Goal: Task Accomplishment & Management: Complete application form

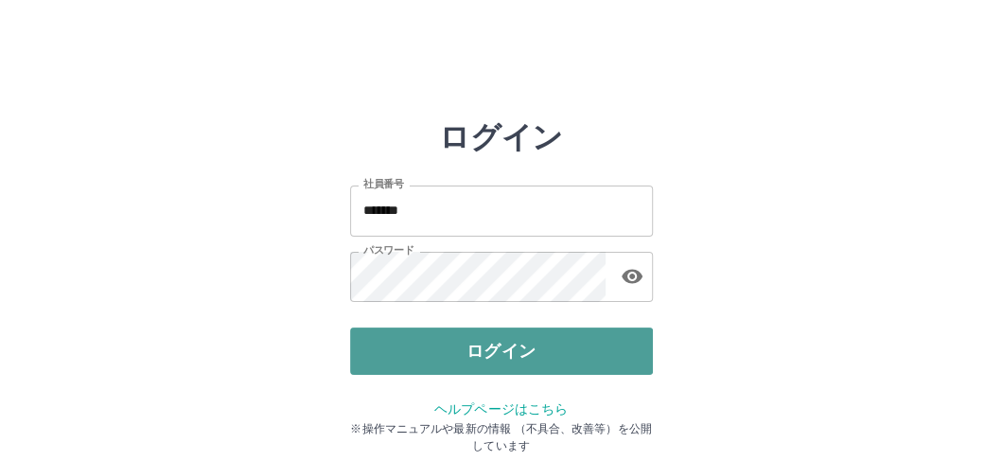
click at [542, 349] on button "ログイン" at bounding box center [501, 350] width 303 height 47
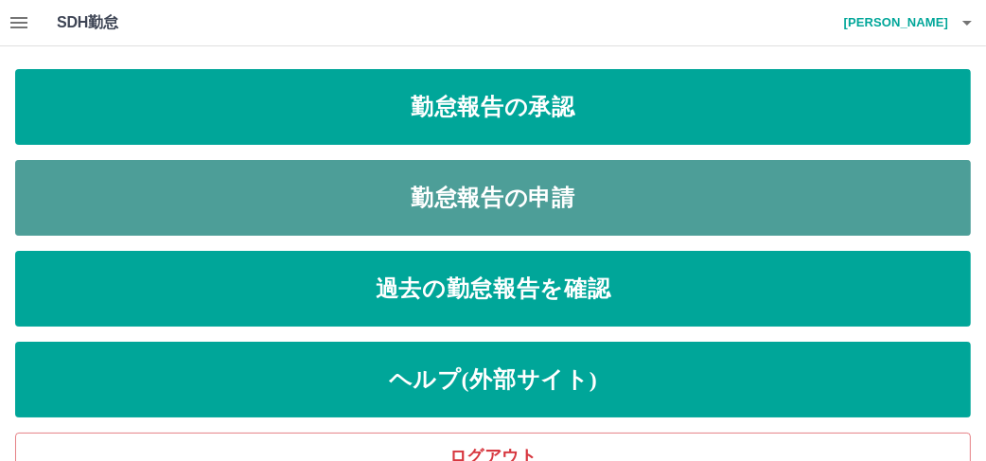
click at [534, 189] on link "勤怠報告の申請" at bounding box center [493, 198] width 956 height 76
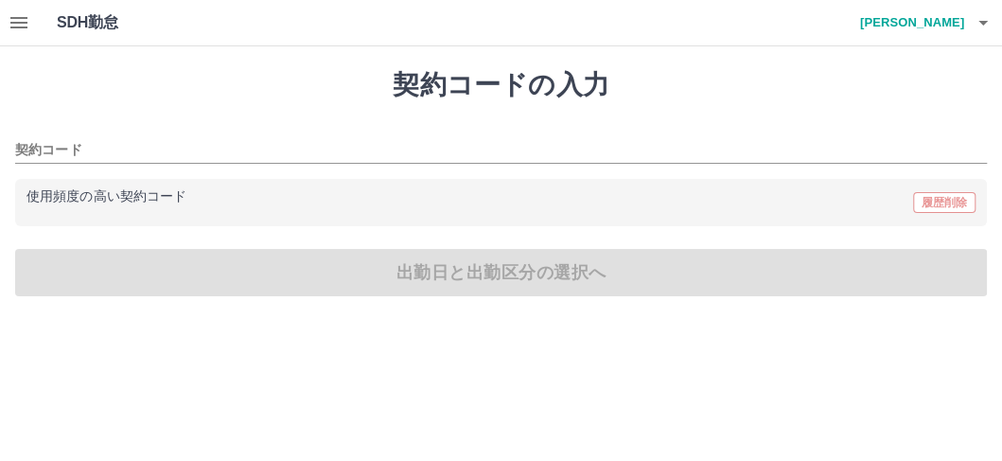
click at [416, 205] on div "使用頻度の高い契約コード 履歴削除" at bounding box center [500, 202] width 949 height 25
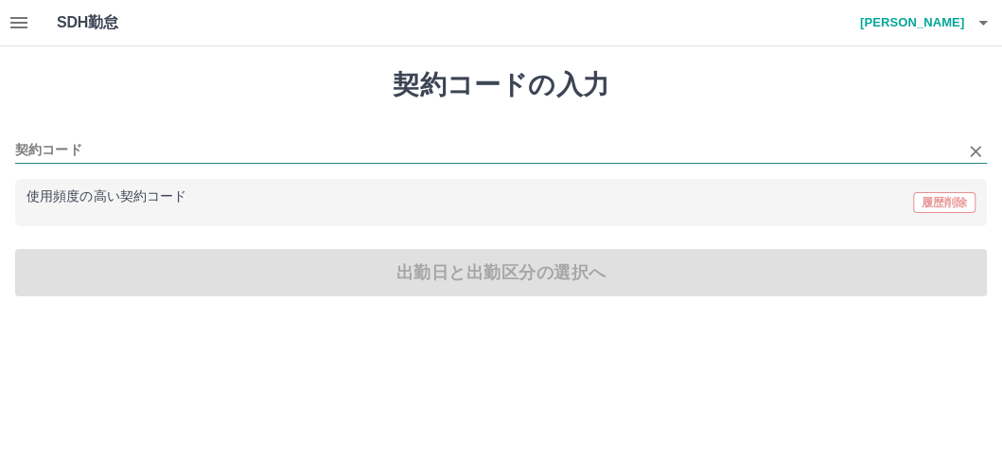
click at [202, 145] on input "契約コード" at bounding box center [486, 151] width 943 height 24
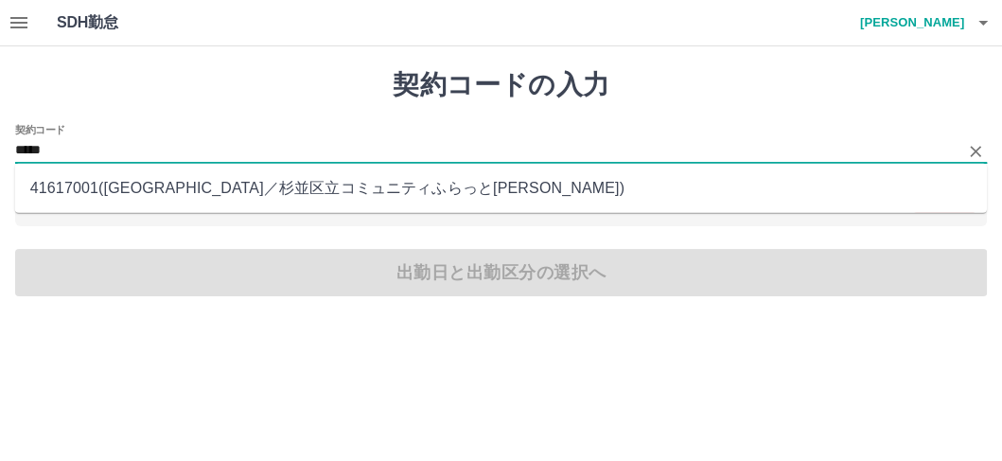
click at [332, 191] on li "41617001 ( 杉並区 ／ 杉並区立コミュニティふらっと阿佐谷 )" at bounding box center [501, 188] width 972 height 34
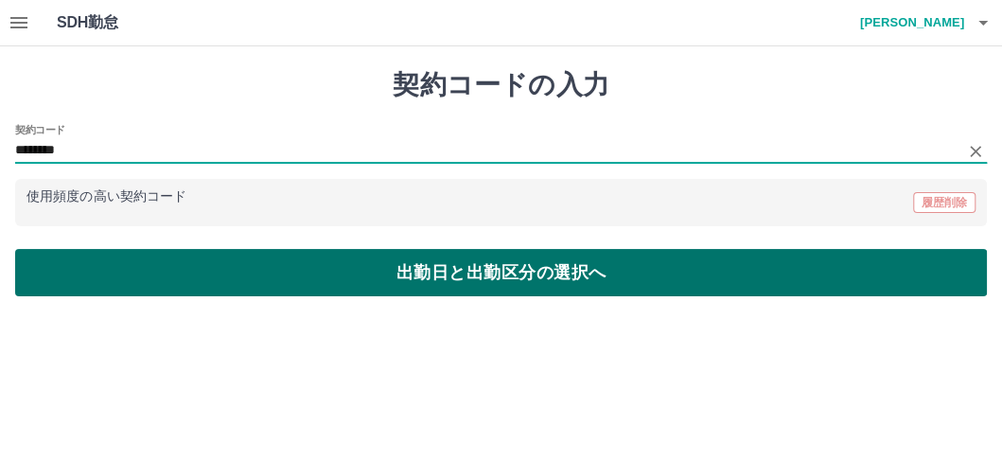
type input "********"
click at [463, 269] on button "出勤日と出勤区分の選択へ" at bounding box center [501, 272] width 972 height 47
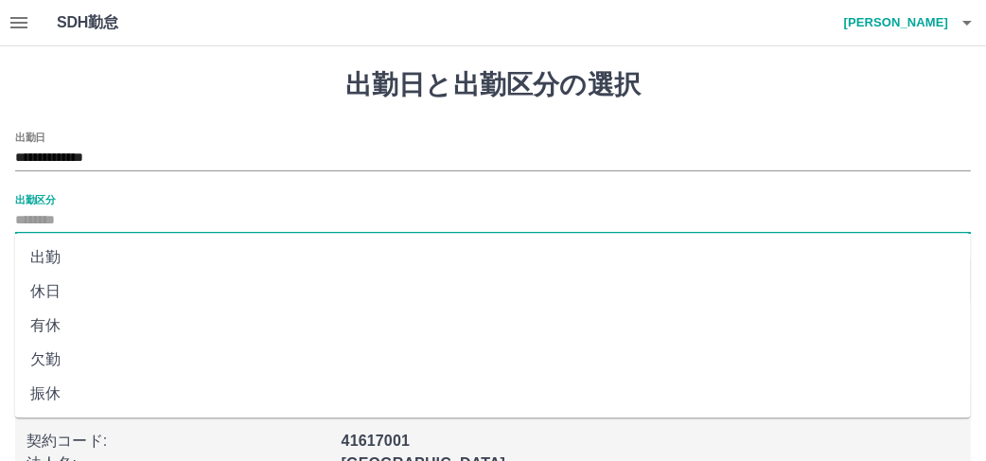
click at [140, 221] on input "出勤区分" at bounding box center [493, 221] width 956 height 24
click at [128, 247] on li "出勤" at bounding box center [493, 257] width 956 height 34
type input "**"
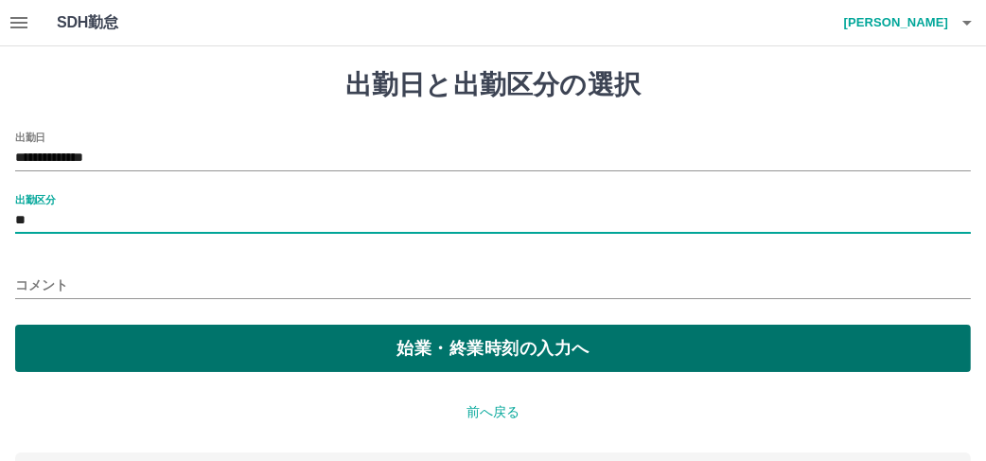
click at [437, 360] on button "始業・終業時刻の入力へ" at bounding box center [493, 348] width 956 height 47
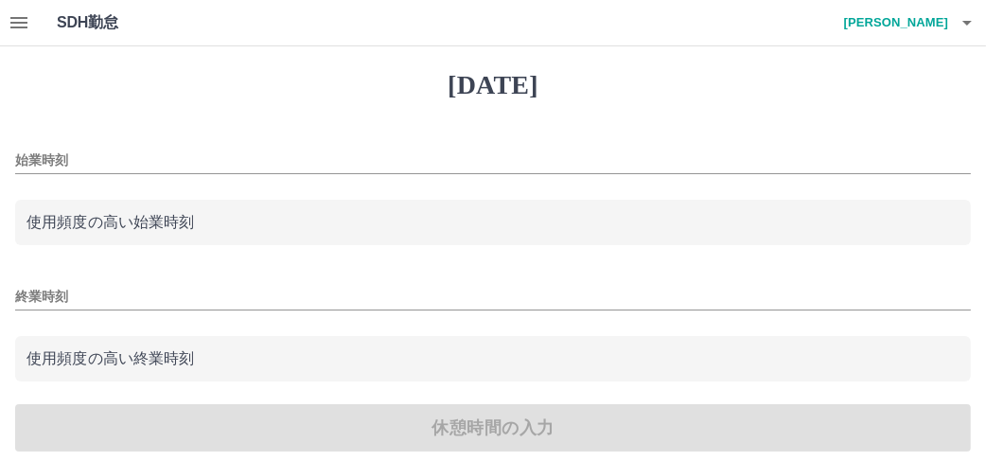
click at [126, 150] on input "始業時刻" at bounding box center [493, 160] width 956 height 27
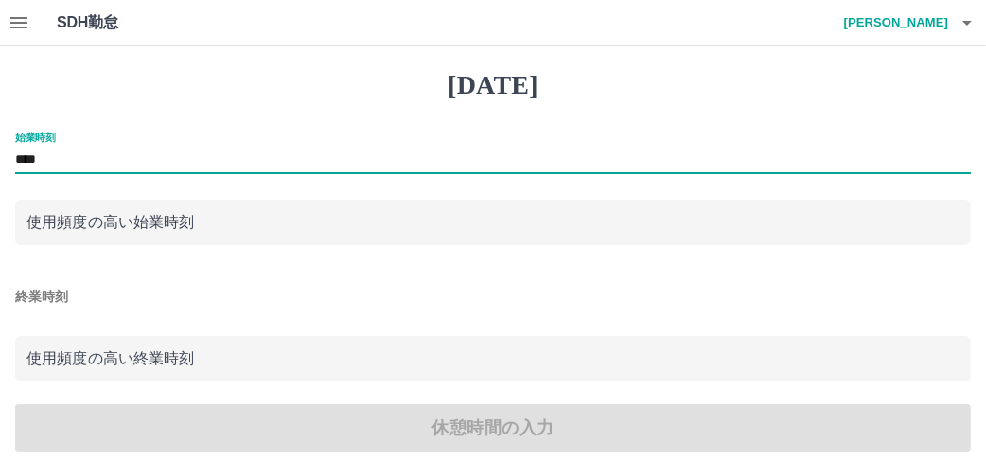
type input "****"
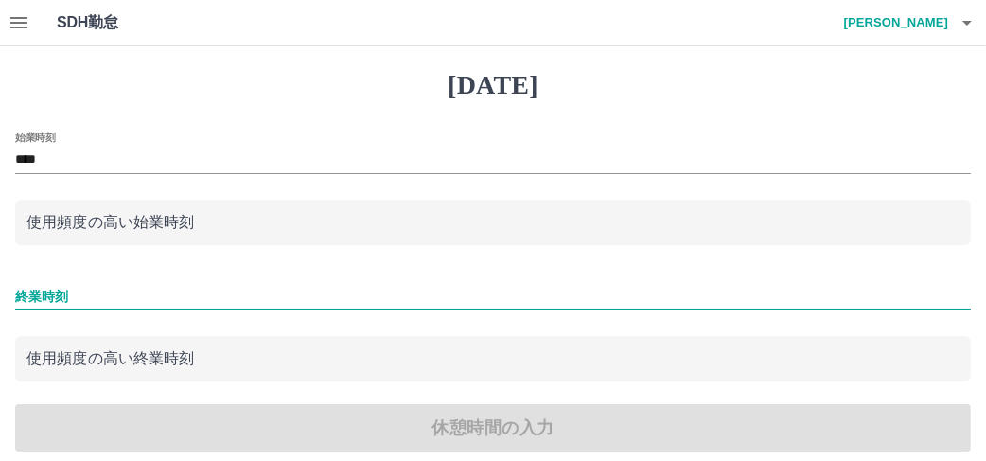
click at [82, 305] on input "終業時刻" at bounding box center [493, 296] width 956 height 27
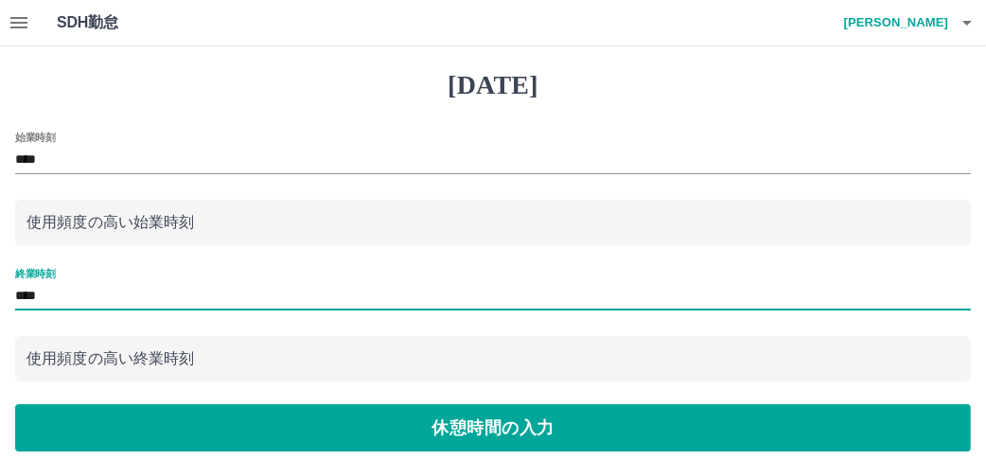
scroll to position [189, 0]
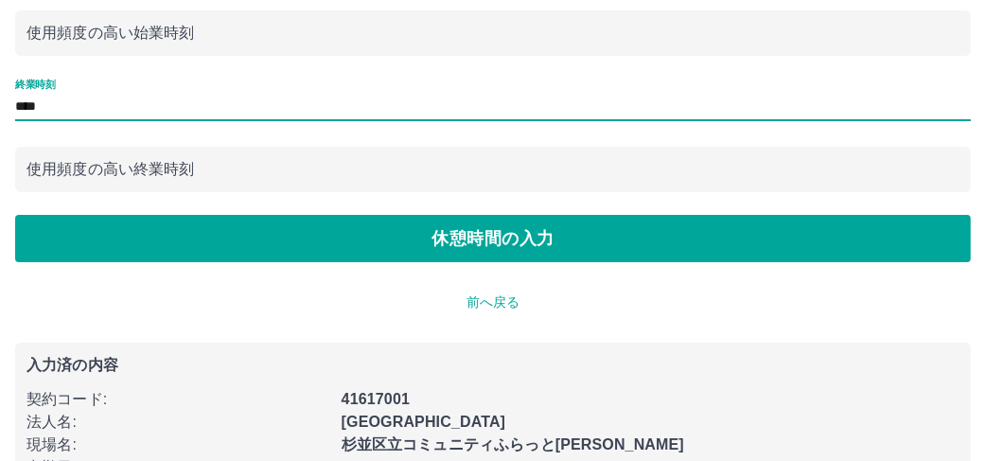
type input "****"
click at [474, 236] on button "休憩時間の入力" at bounding box center [493, 238] width 956 height 47
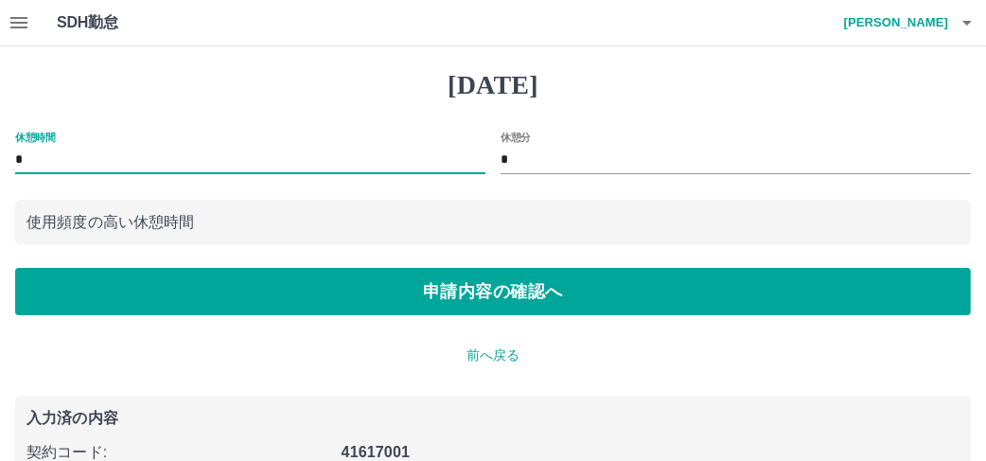
click at [80, 156] on input "*" at bounding box center [250, 160] width 470 height 27
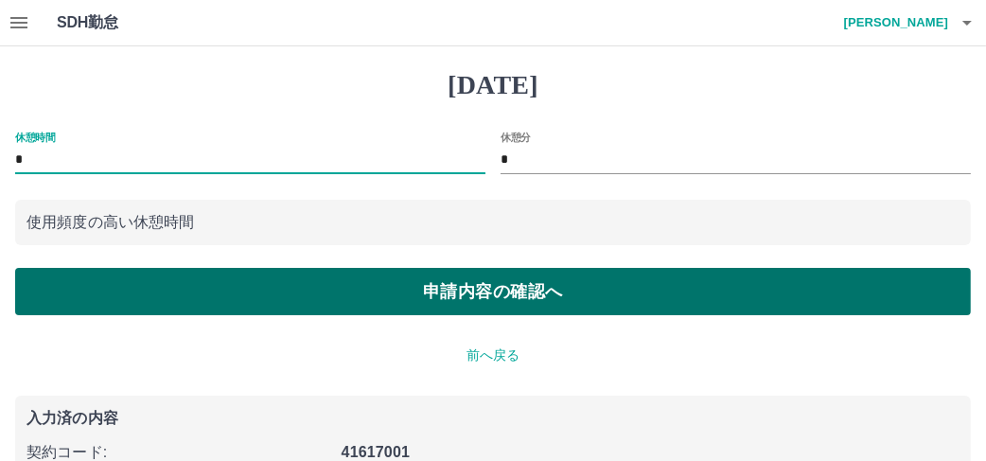
type input "*"
click at [441, 287] on button "申請内容の確認へ" at bounding box center [493, 291] width 956 height 47
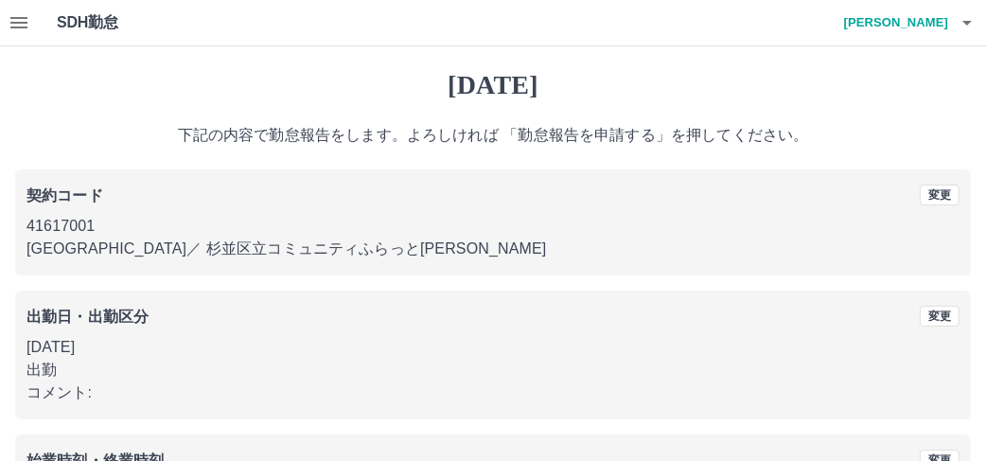
scroll to position [247, 0]
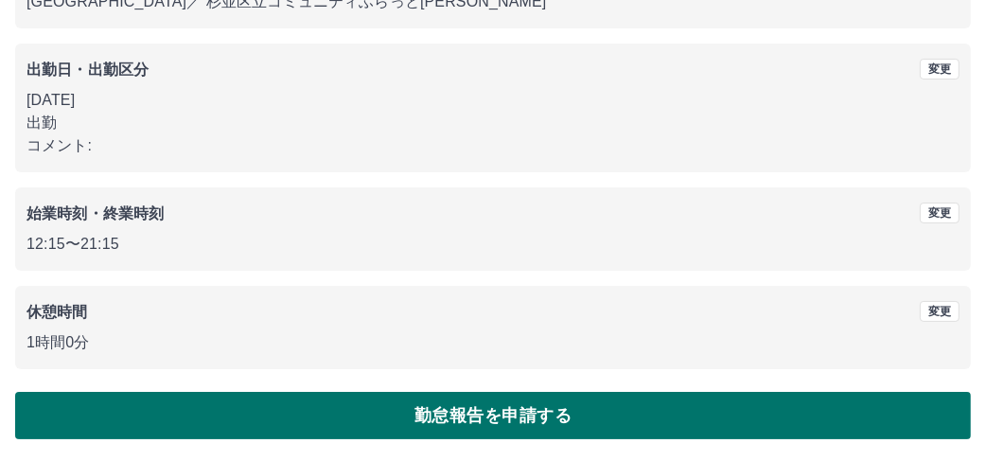
click at [486, 432] on button "勤怠報告を申請する" at bounding box center [493, 415] width 956 height 47
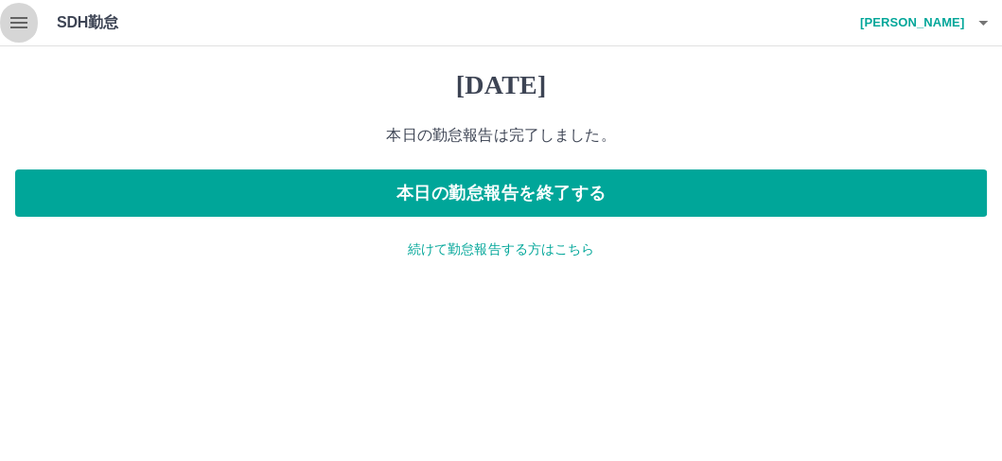
click at [15, 33] on icon "button" at bounding box center [19, 22] width 23 height 23
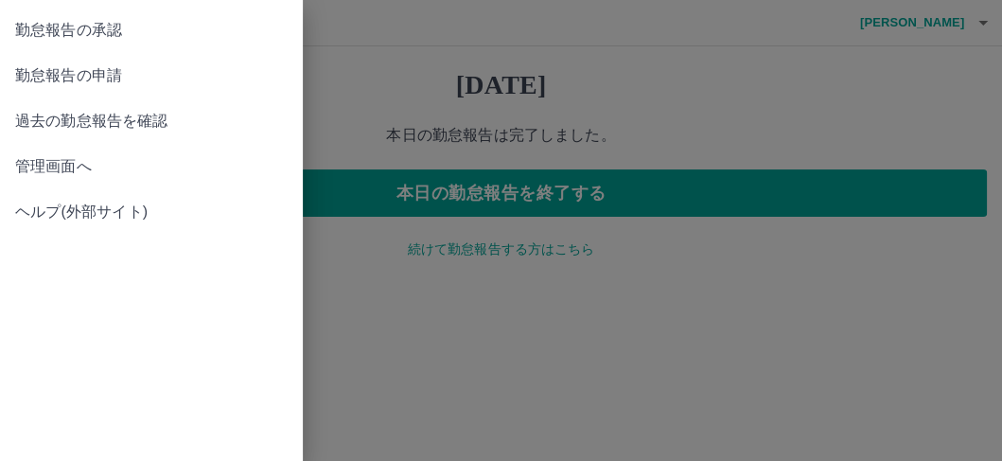
click at [99, 31] on span "勤怠報告の承認" at bounding box center [151, 30] width 273 height 23
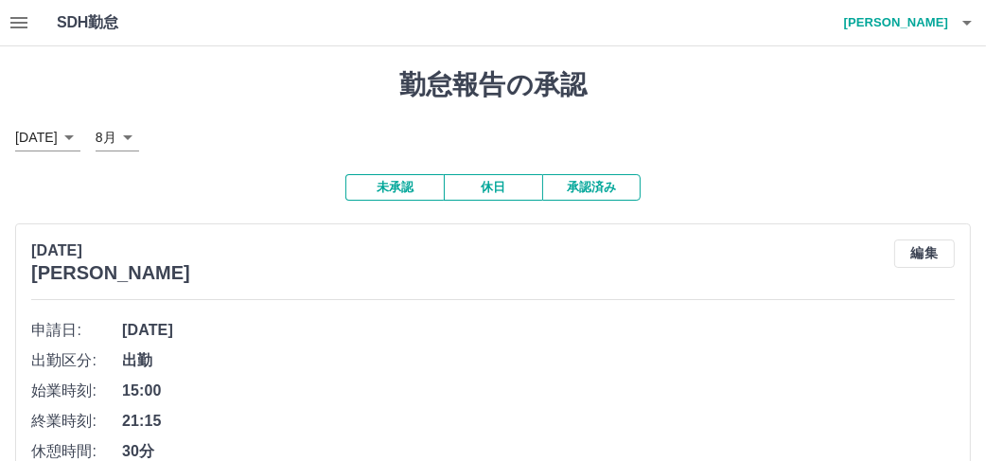
click at [483, 185] on button "休日" at bounding box center [493, 187] width 98 height 26
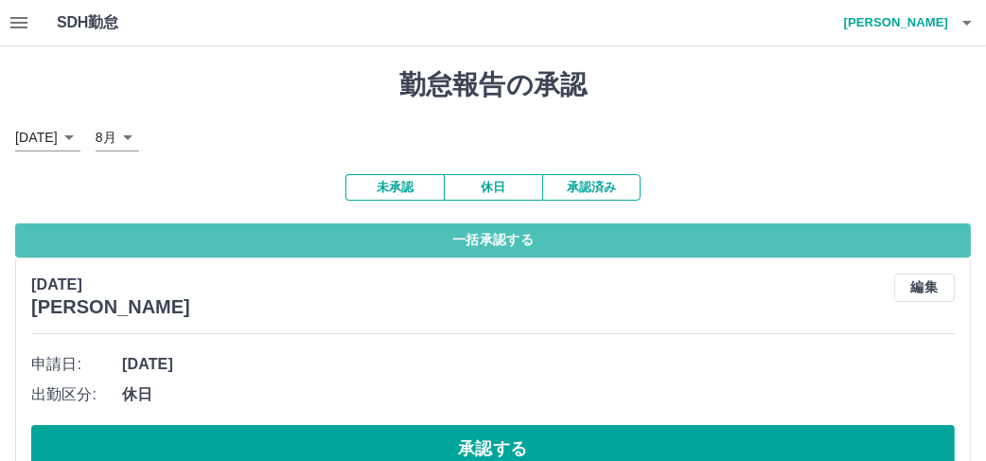
click at [507, 241] on button "一括承認する" at bounding box center [493, 240] width 956 height 34
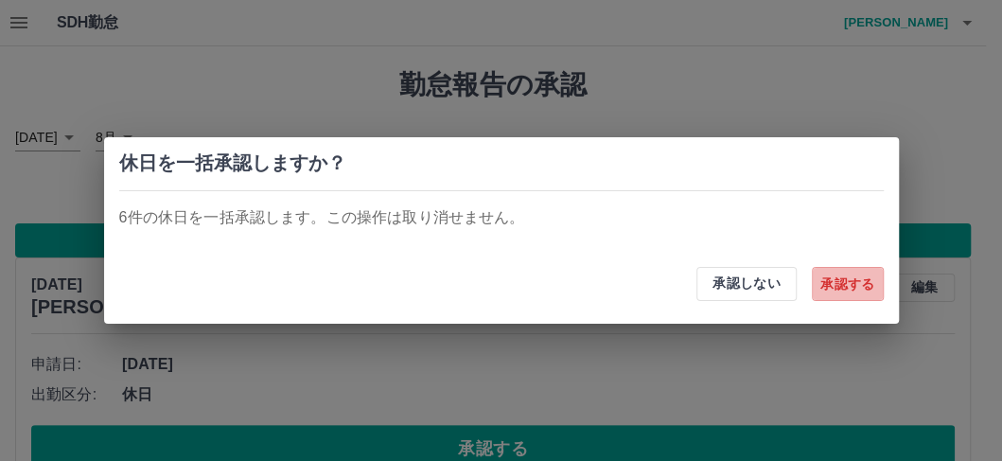
click at [839, 282] on button "承認する" at bounding box center [848, 284] width 72 height 34
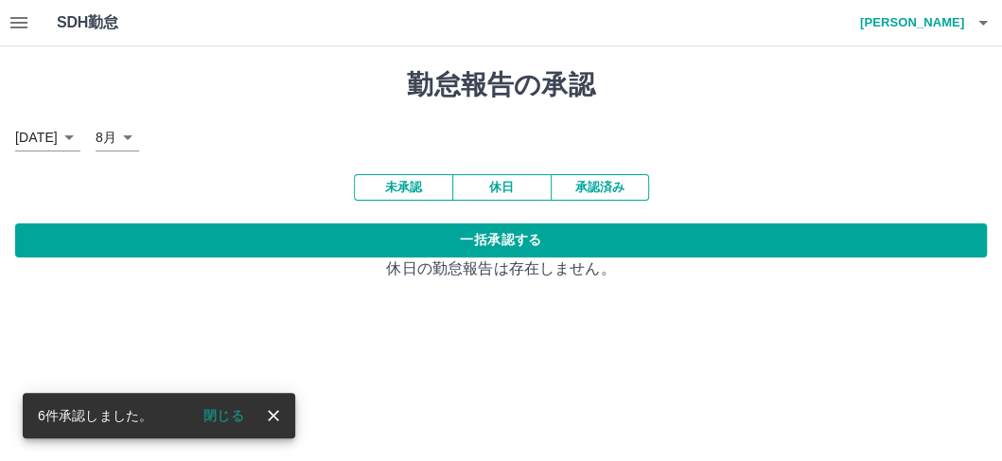
click at [394, 186] on button "未承認" at bounding box center [403, 187] width 98 height 26
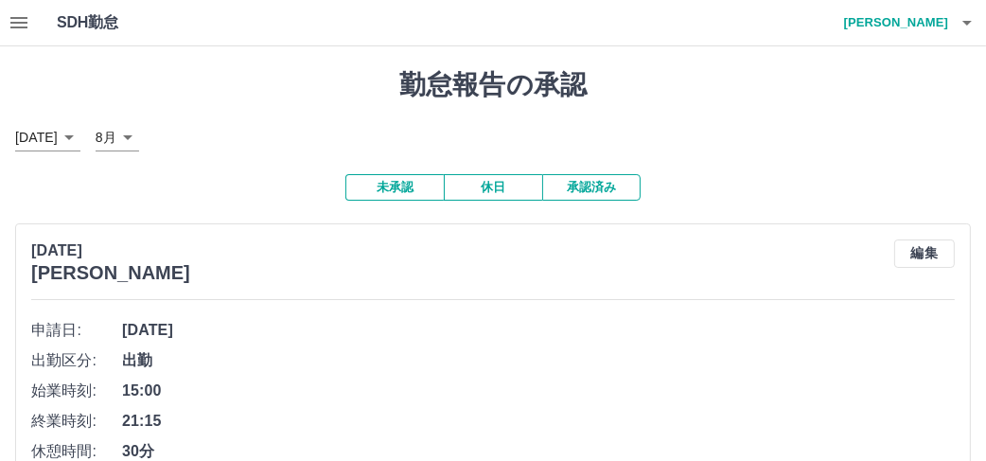
click at [979, 24] on button "button" at bounding box center [967, 22] width 38 height 45
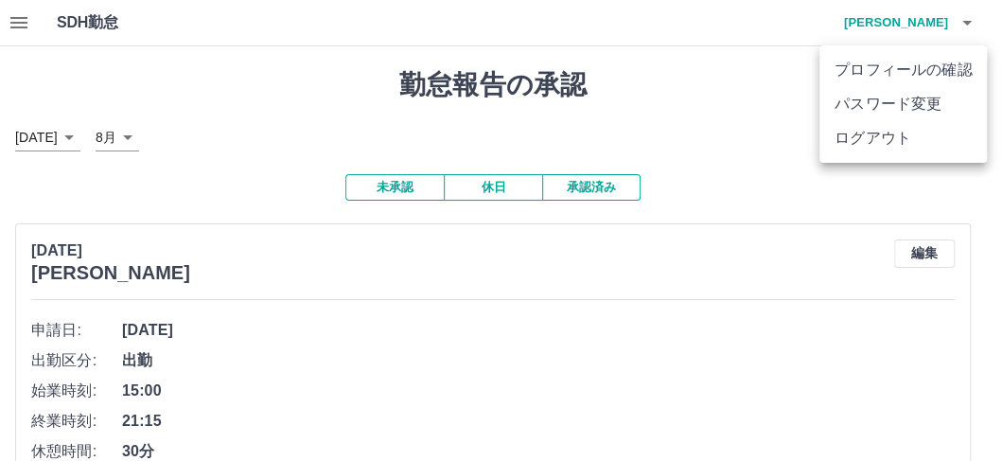
click at [909, 144] on li "ログアウト" at bounding box center [902, 138] width 167 height 34
